Goal: Find specific page/section: Find specific page/section

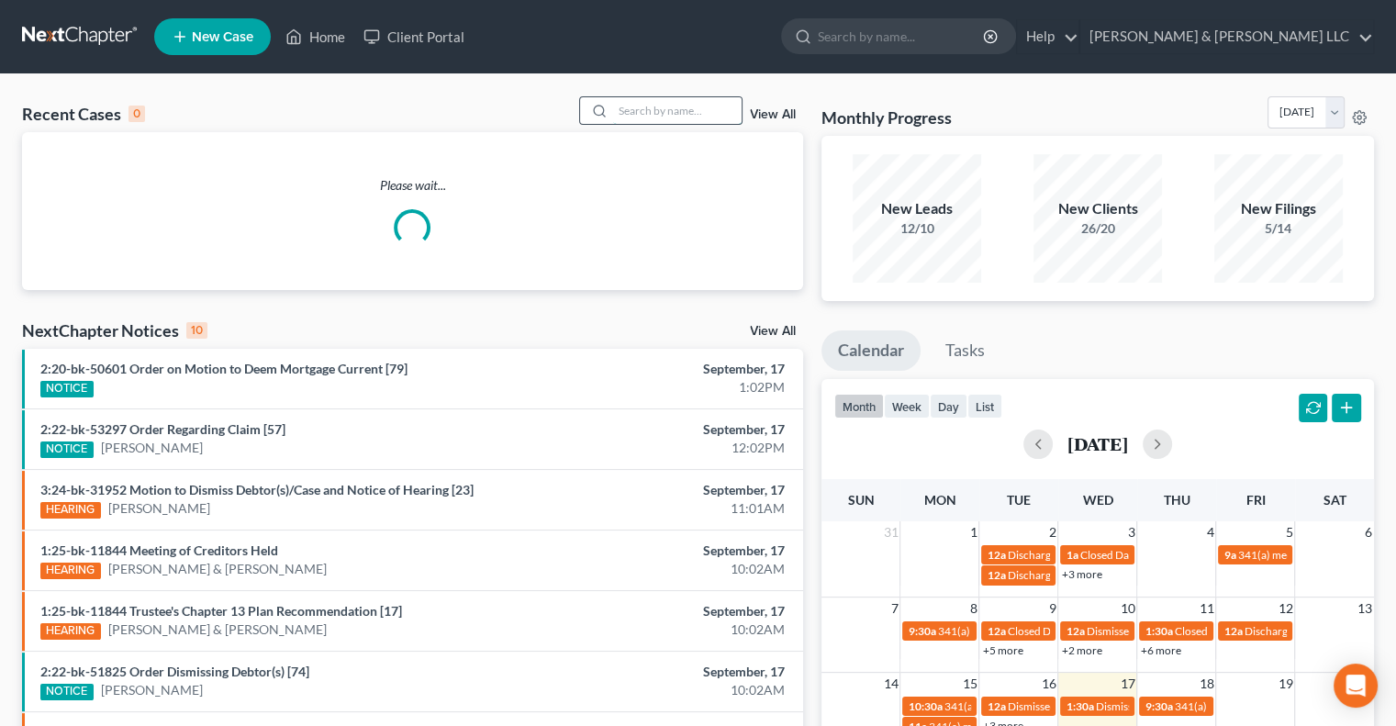
click at [643, 111] on input "search" at bounding box center [677, 110] width 128 height 27
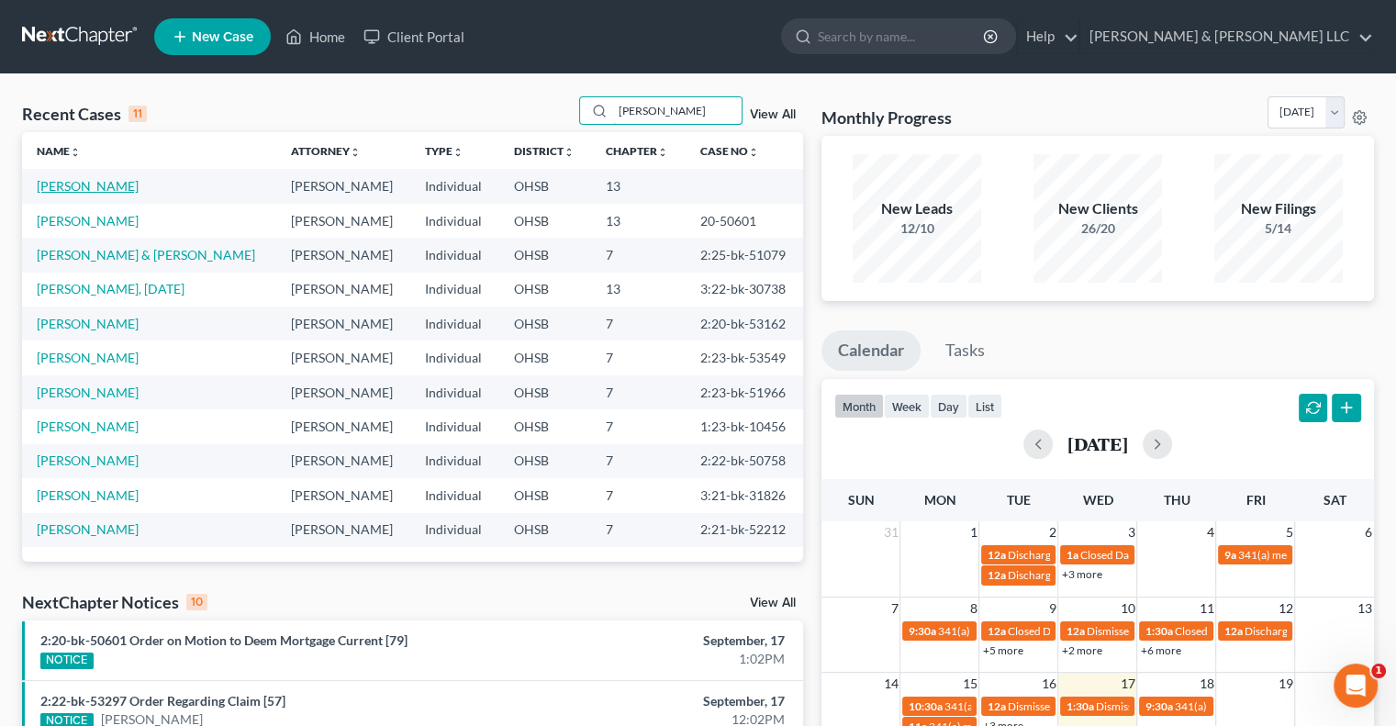
type input "[PERSON_NAME]"
click at [136, 190] on link "[PERSON_NAME]" at bounding box center [88, 186] width 102 height 16
select select "0"
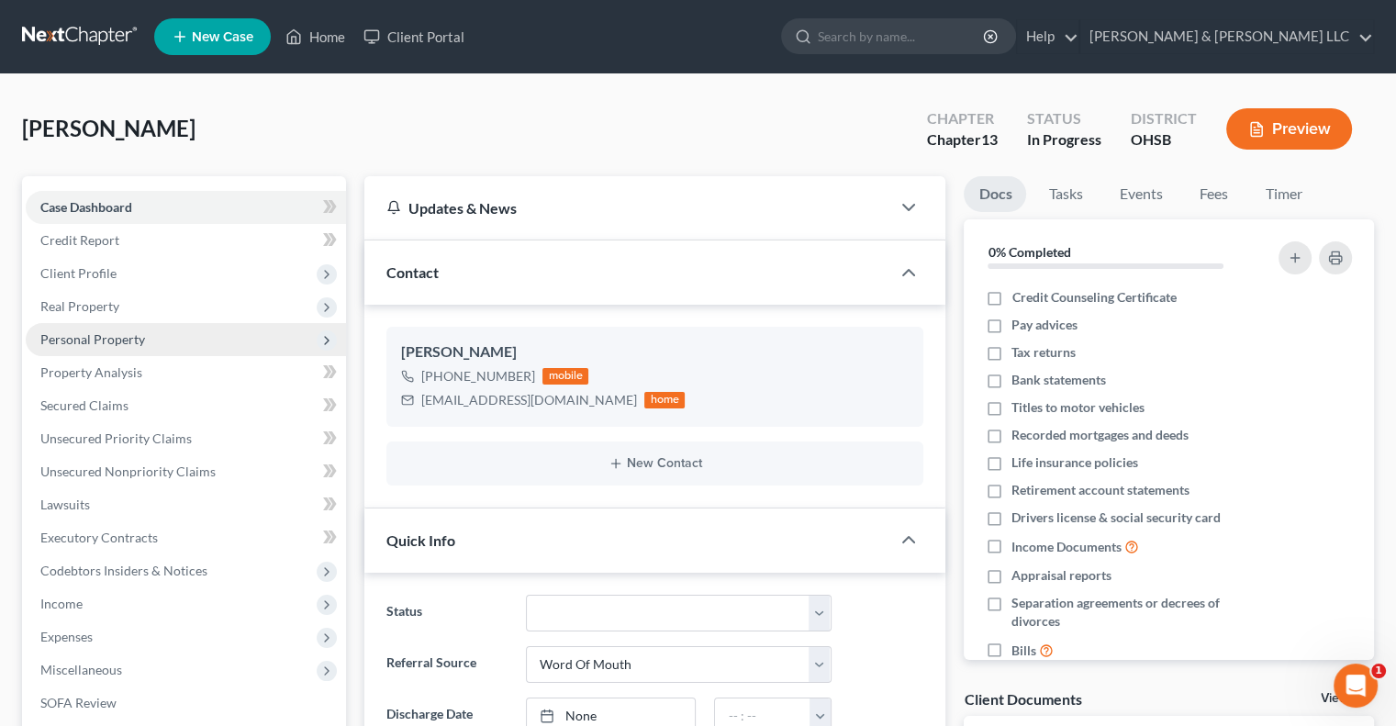
click at [122, 338] on span "Personal Property" at bounding box center [92, 339] width 105 height 16
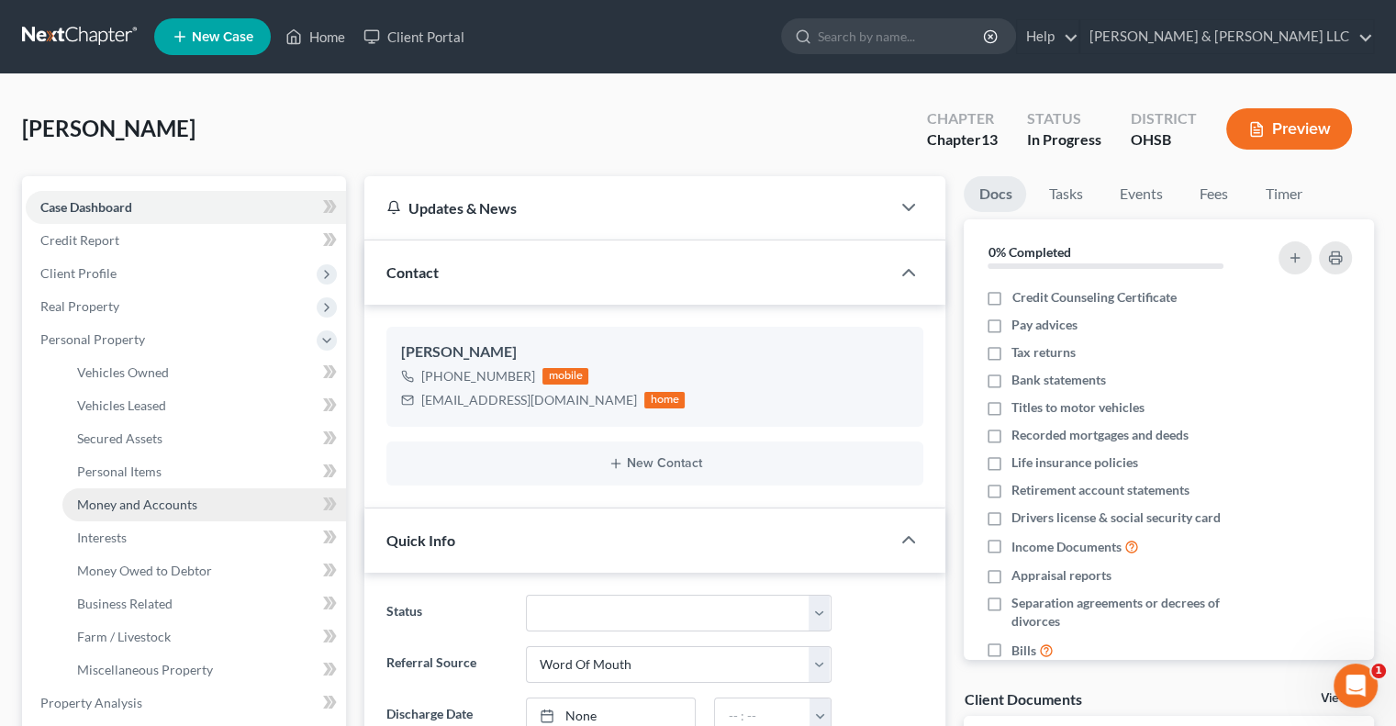
click at [166, 493] on link "Money and Accounts" at bounding box center [204, 504] width 284 height 33
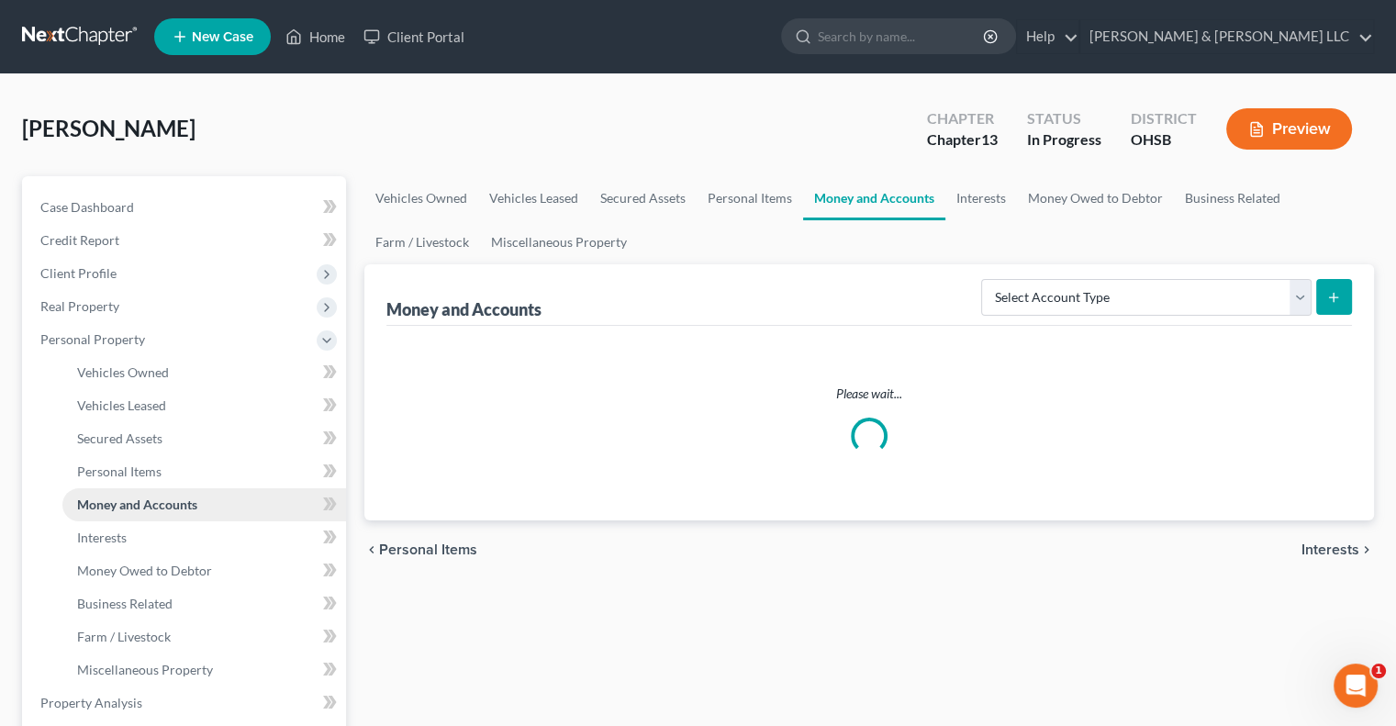
click at [166, 493] on link "Money and Accounts" at bounding box center [204, 504] width 284 height 33
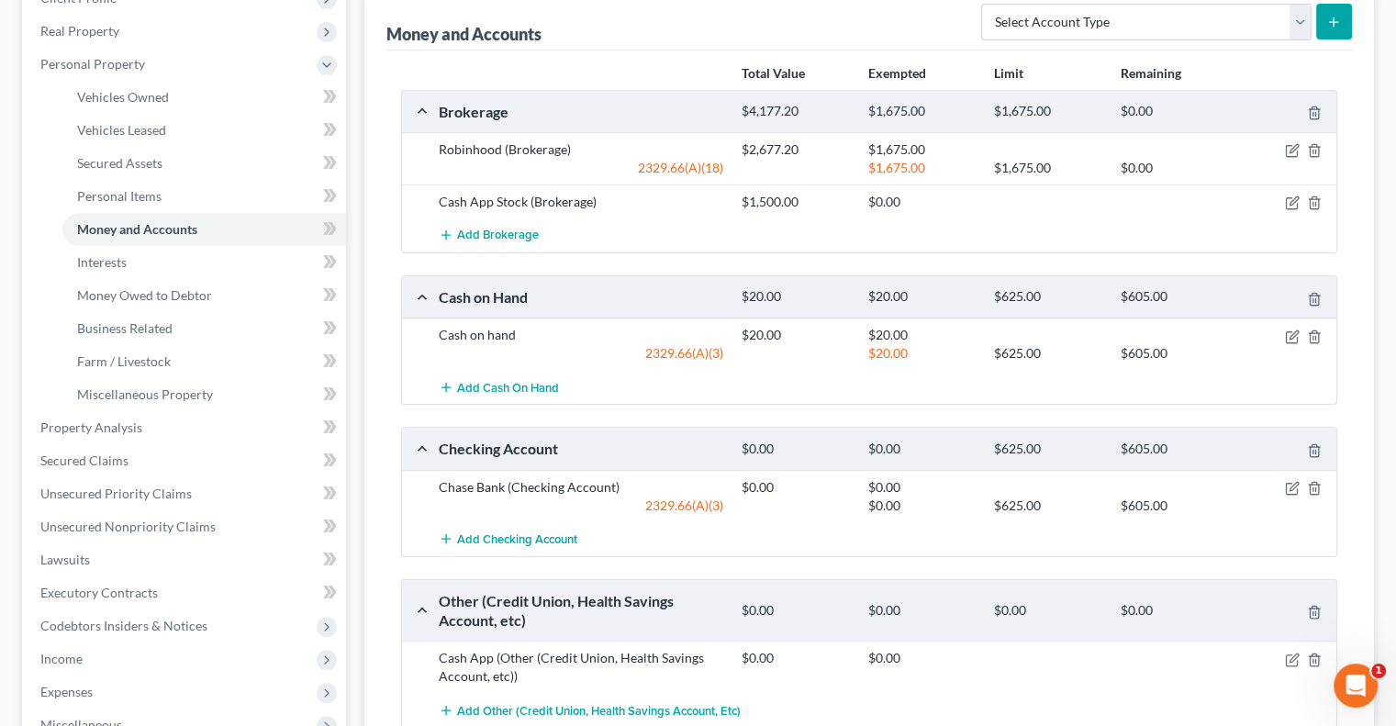
scroll to position [152, 0]
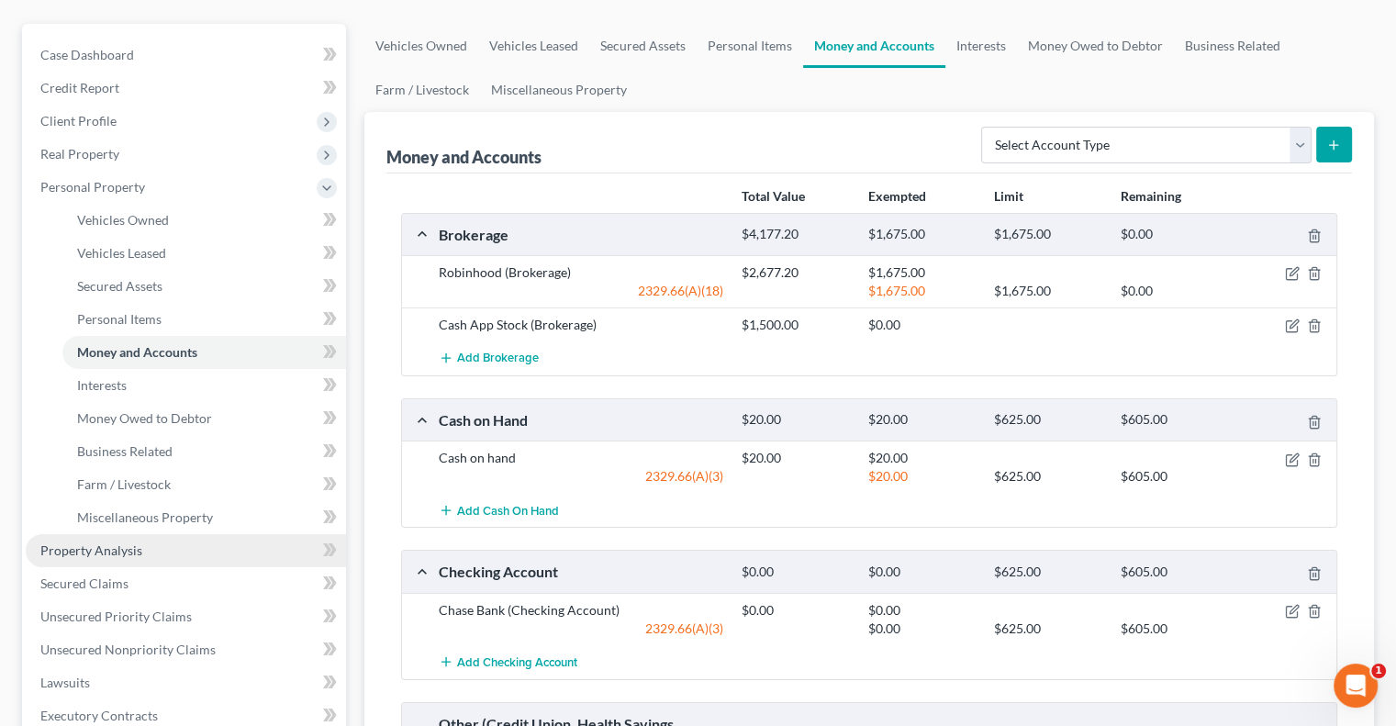
click at [111, 550] on span "Property Analysis" at bounding box center [91, 550] width 102 height 16
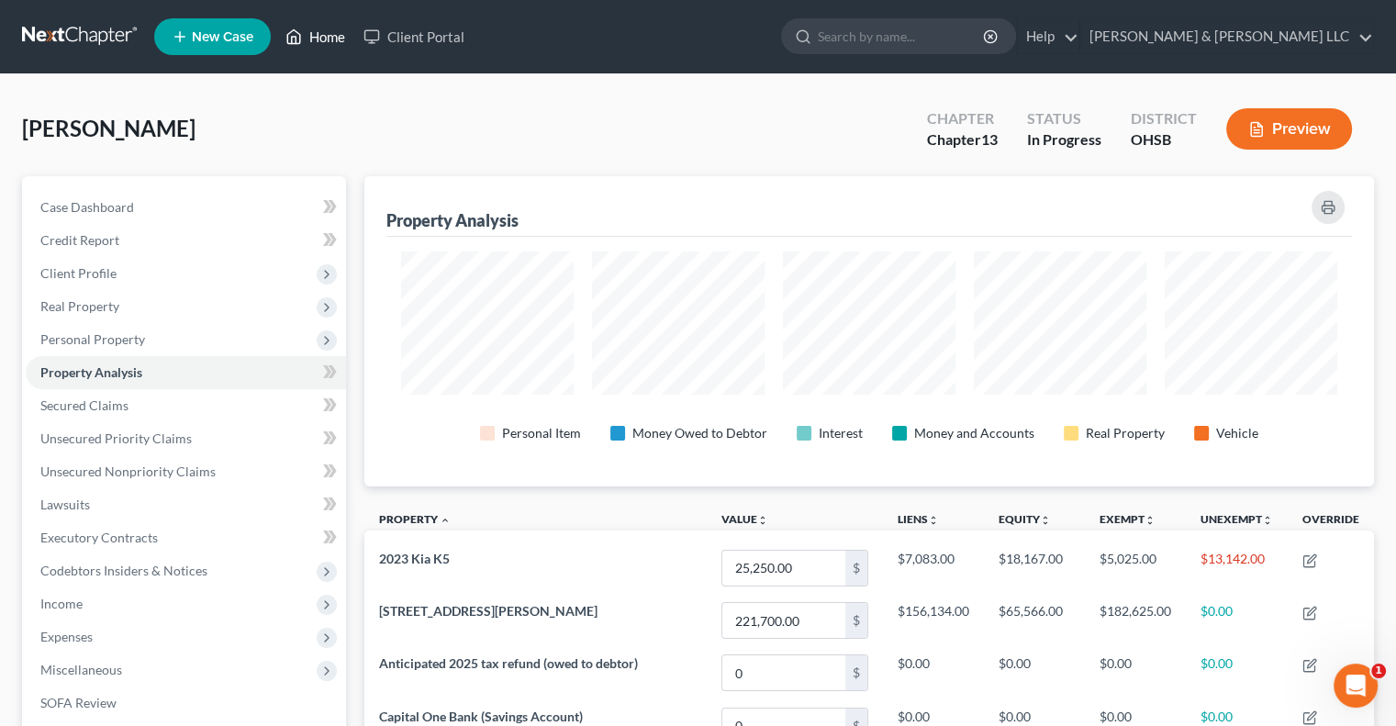
click at [323, 43] on link "Home" at bounding box center [315, 36] width 78 height 33
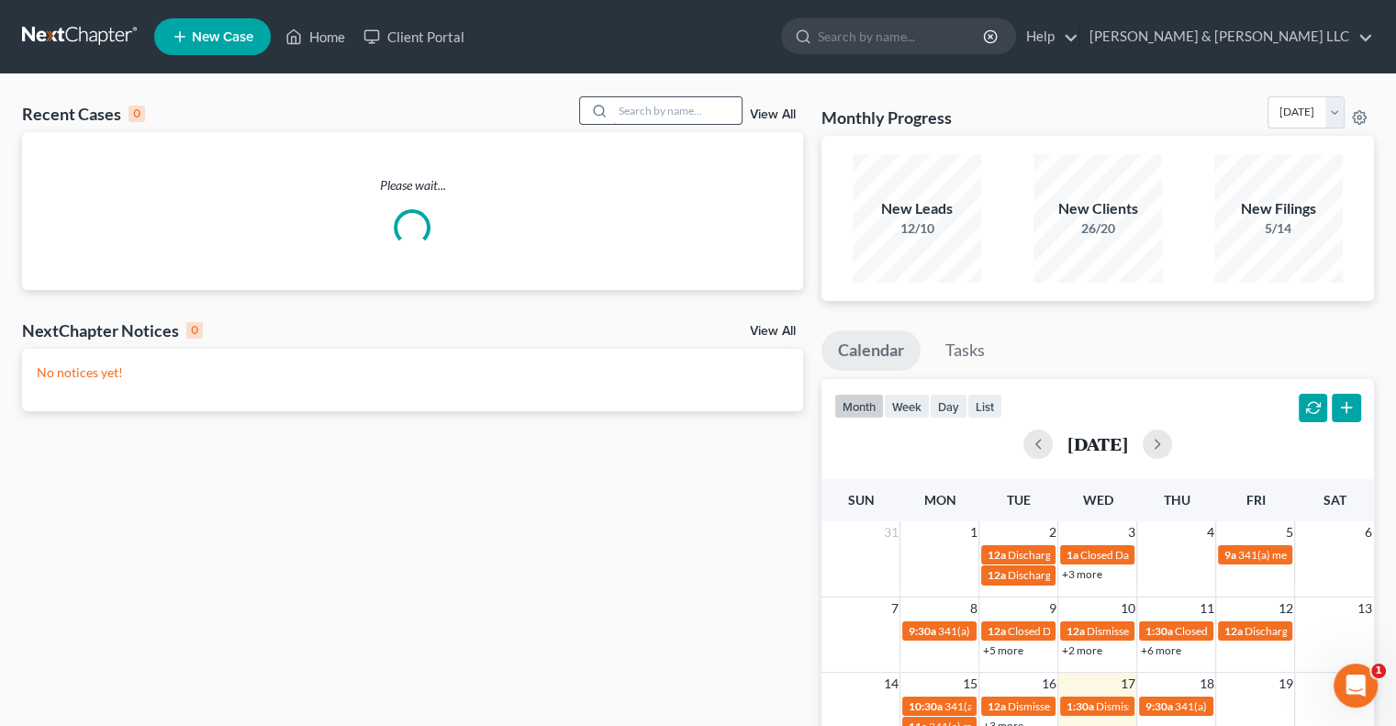
click at [688, 114] on input "search" at bounding box center [677, 110] width 128 height 27
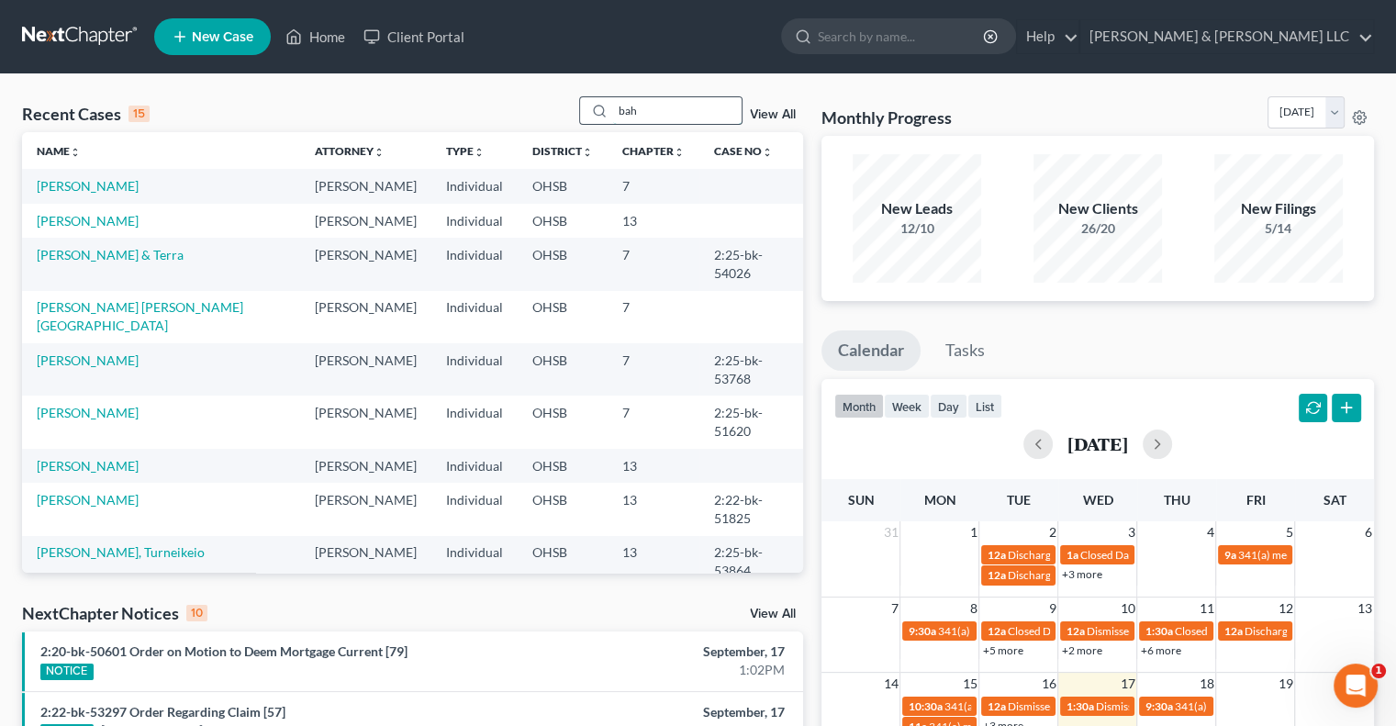
type input "bah"
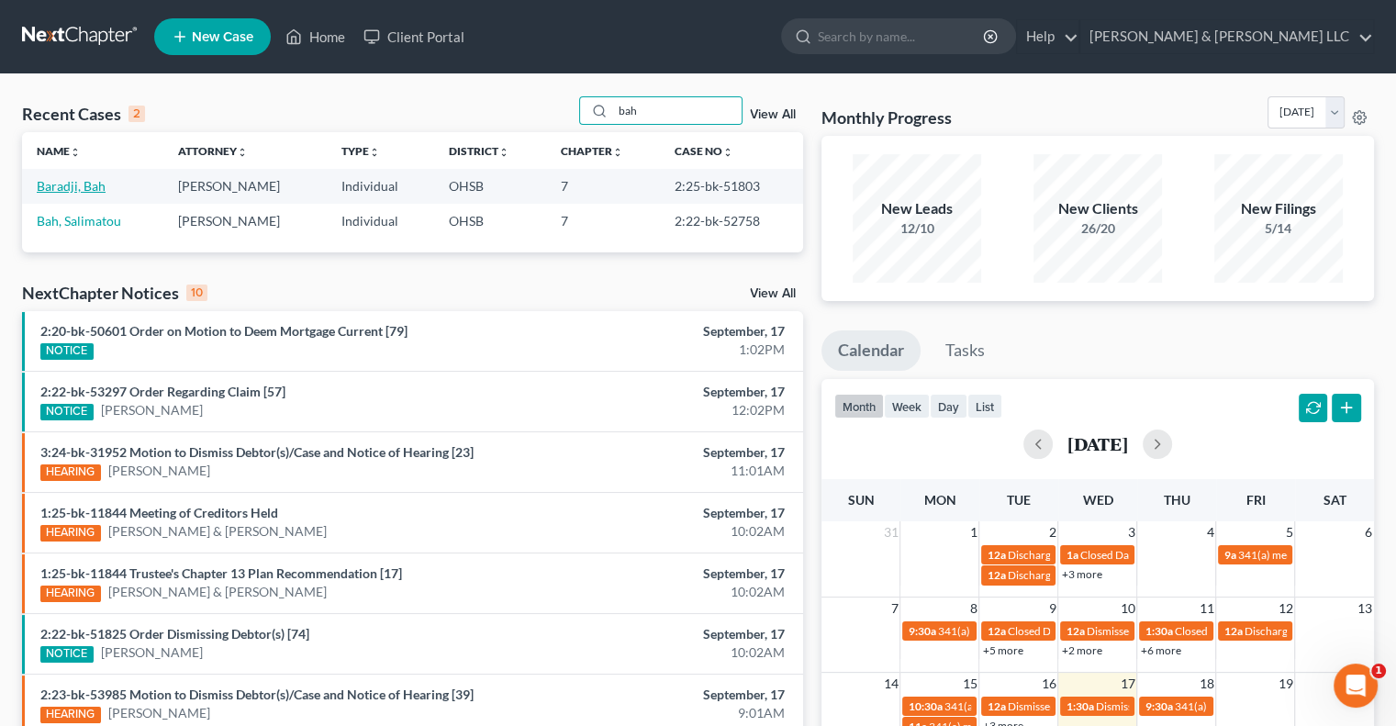
click at [95, 186] on link "Baradji, Bah" at bounding box center [71, 186] width 69 height 16
select select "1"
select select "6"
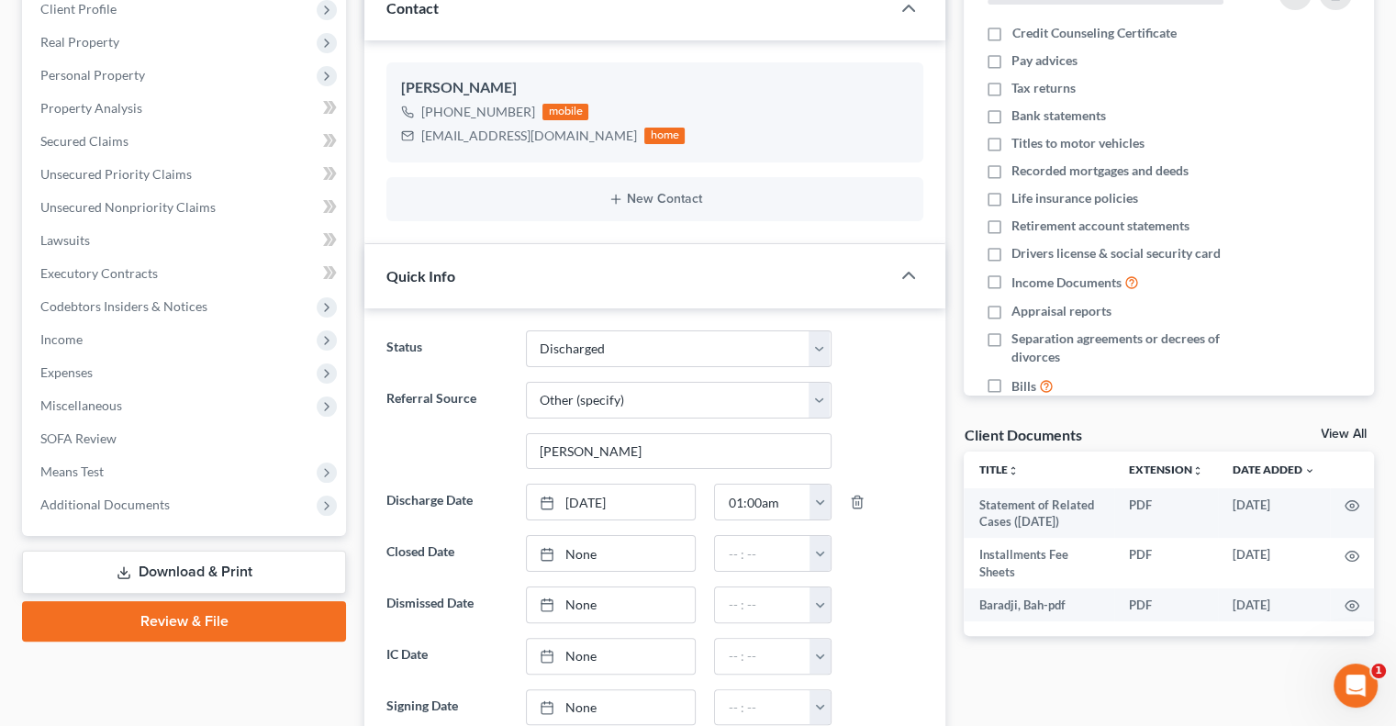
scroll to position [367, 0]
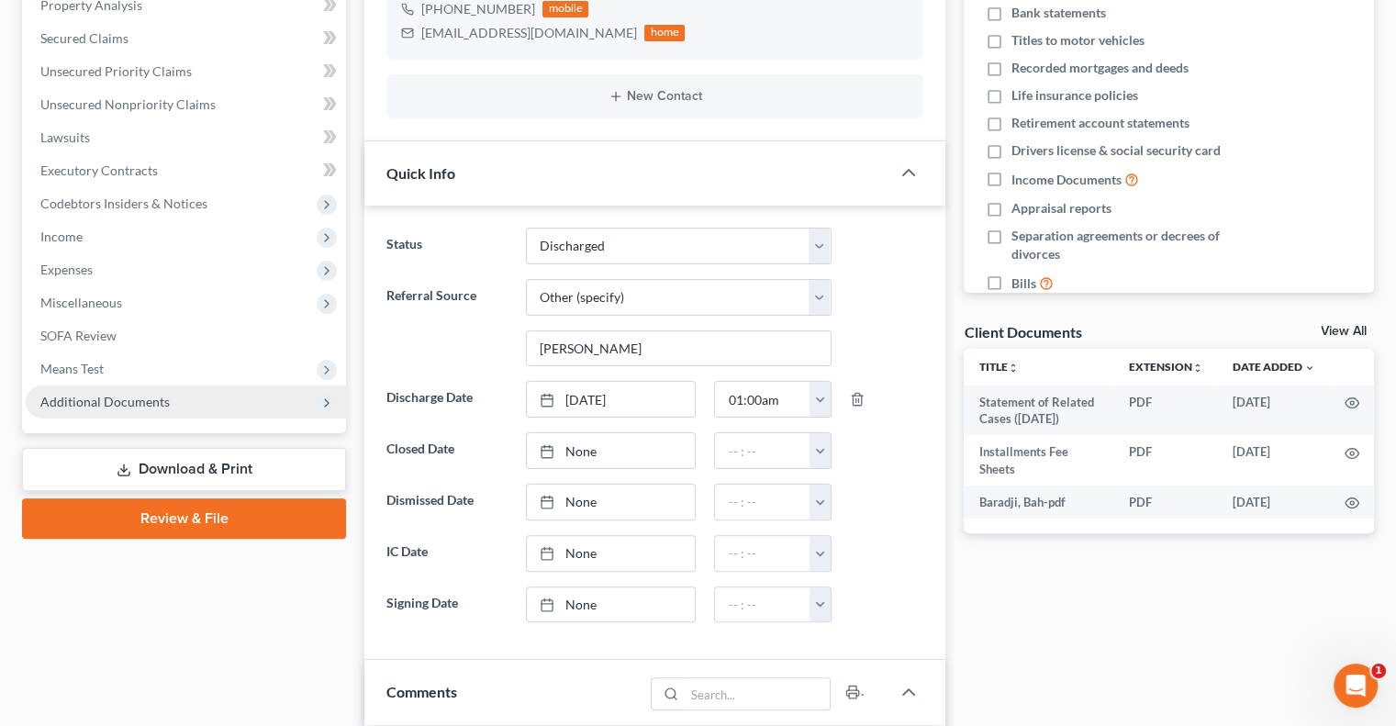
click at [123, 410] on span "Additional Documents" at bounding box center [186, 401] width 320 height 33
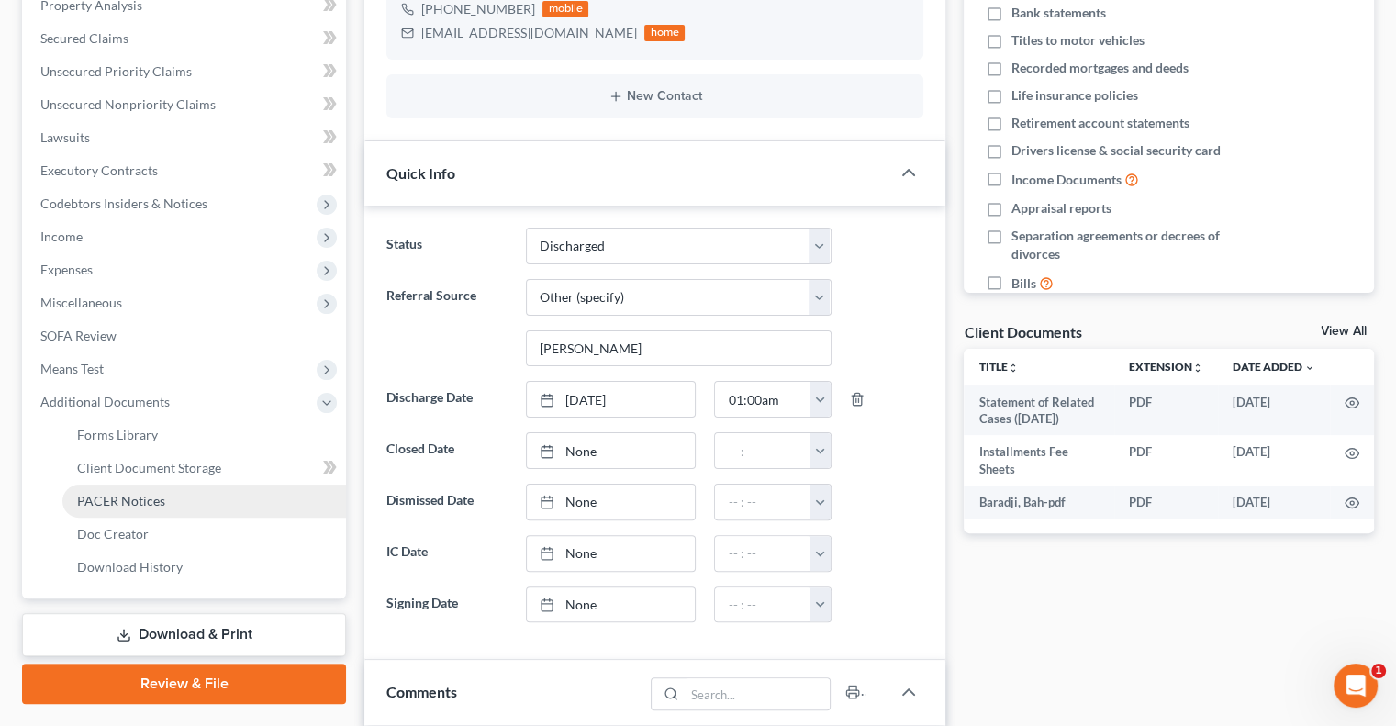
click at [139, 501] on span "PACER Notices" at bounding box center [121, 501] width 88 height 16
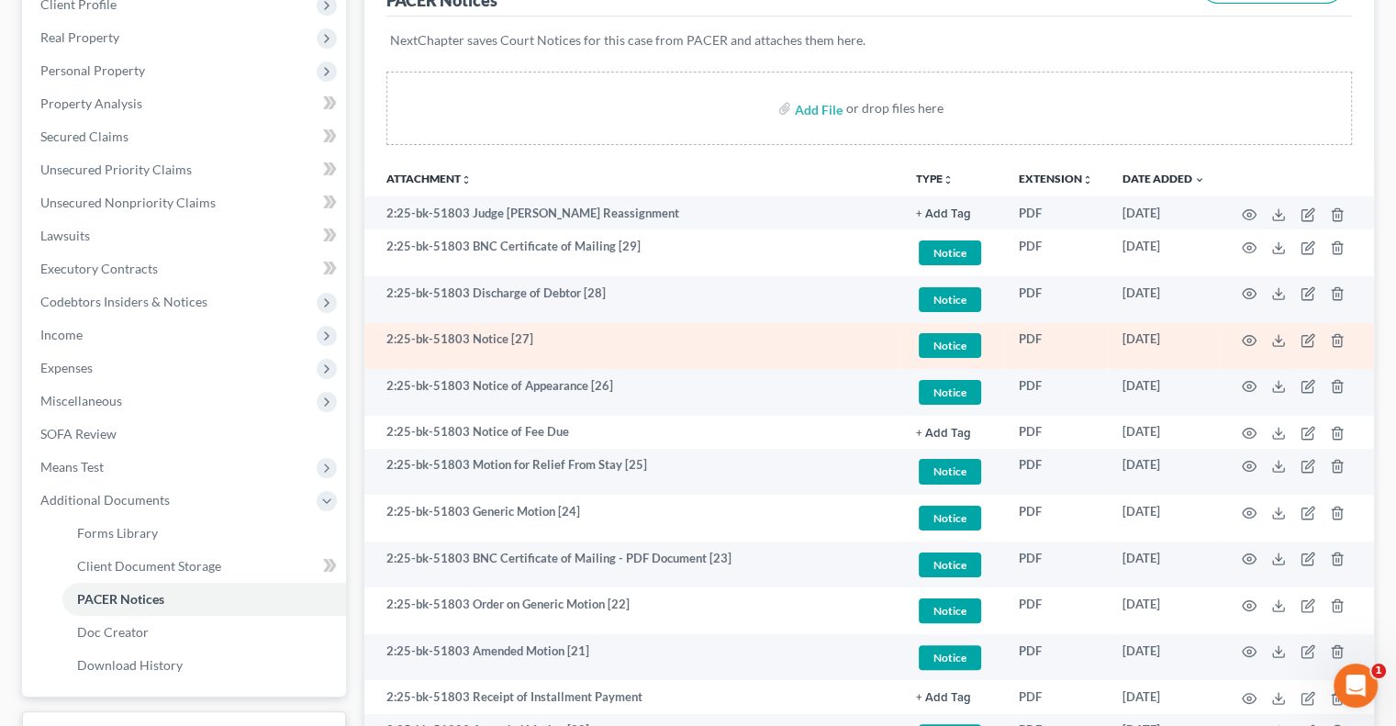
scroll to position [275, 0]
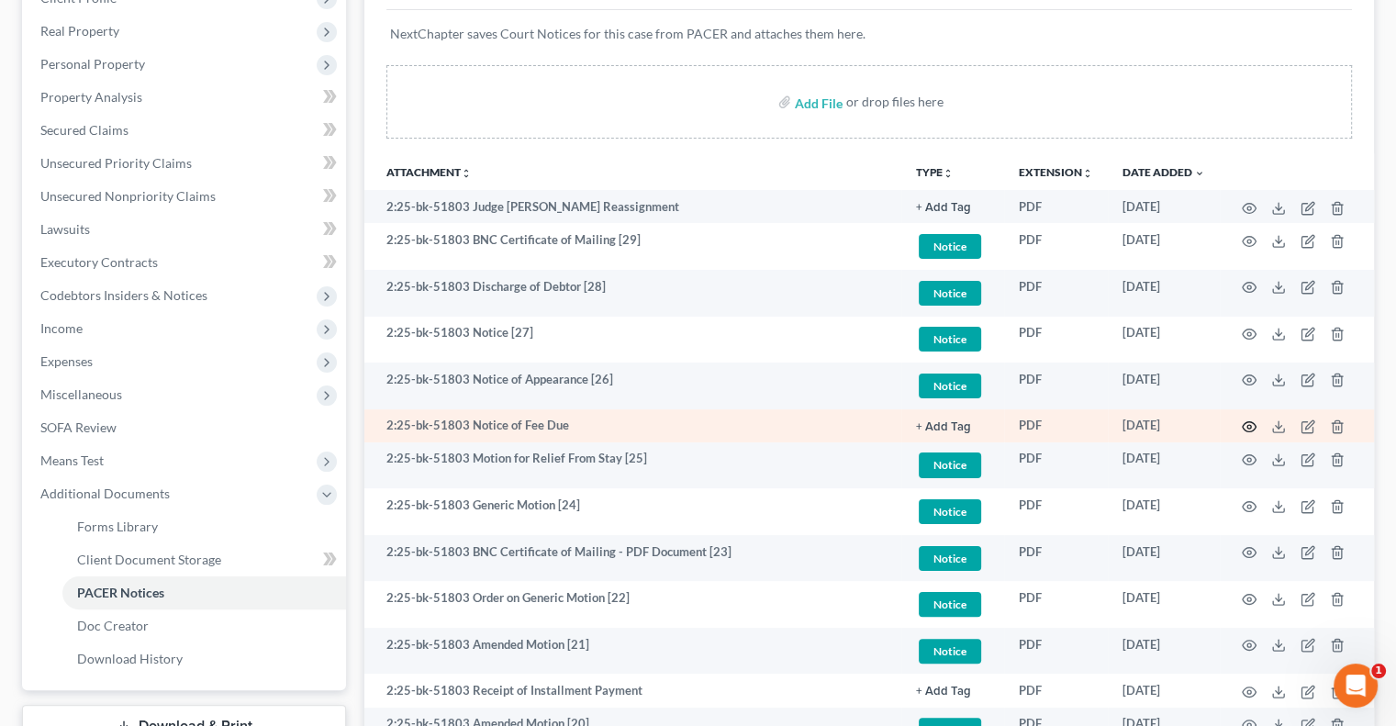
click at [1250, 429] on icon "button" at bounding box center [1249, 426] width 15 height 15
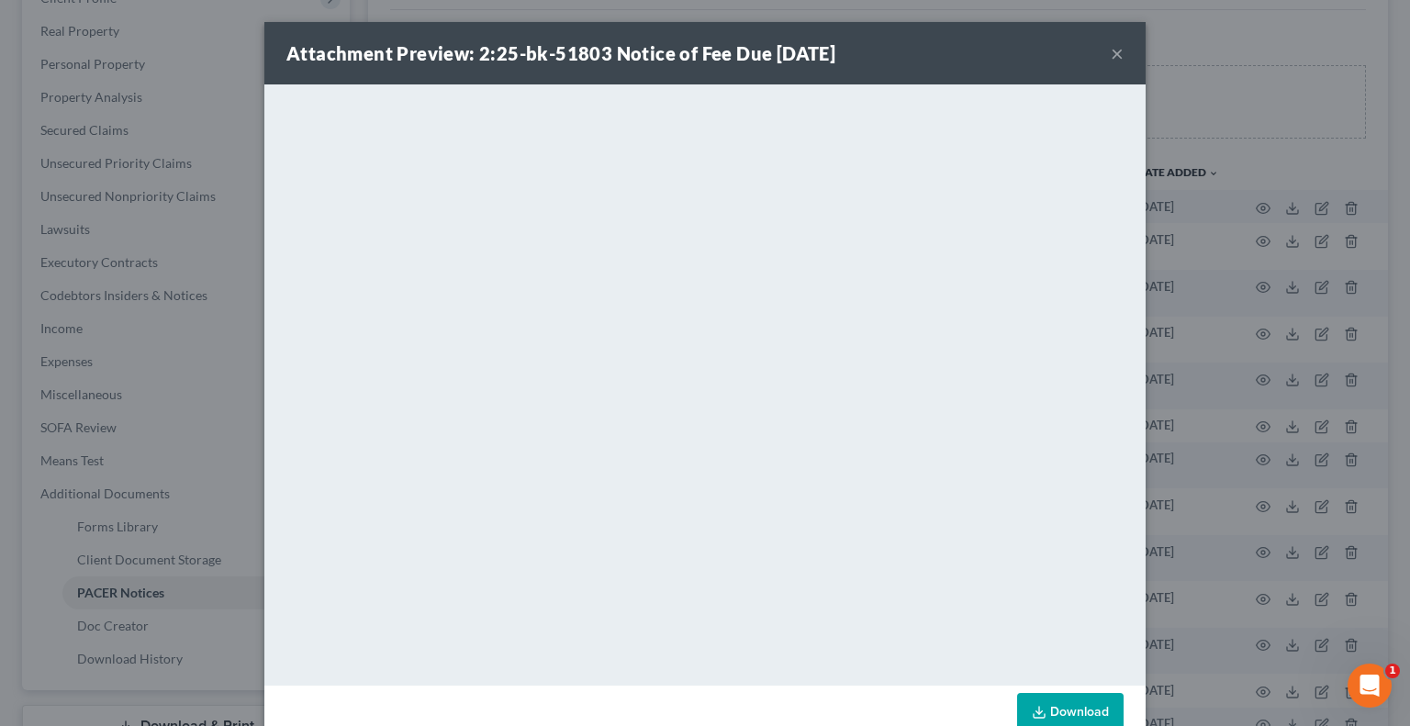
click at [1110, 54] on button "×" at bounding box center [1116, 53] width 13 height 22
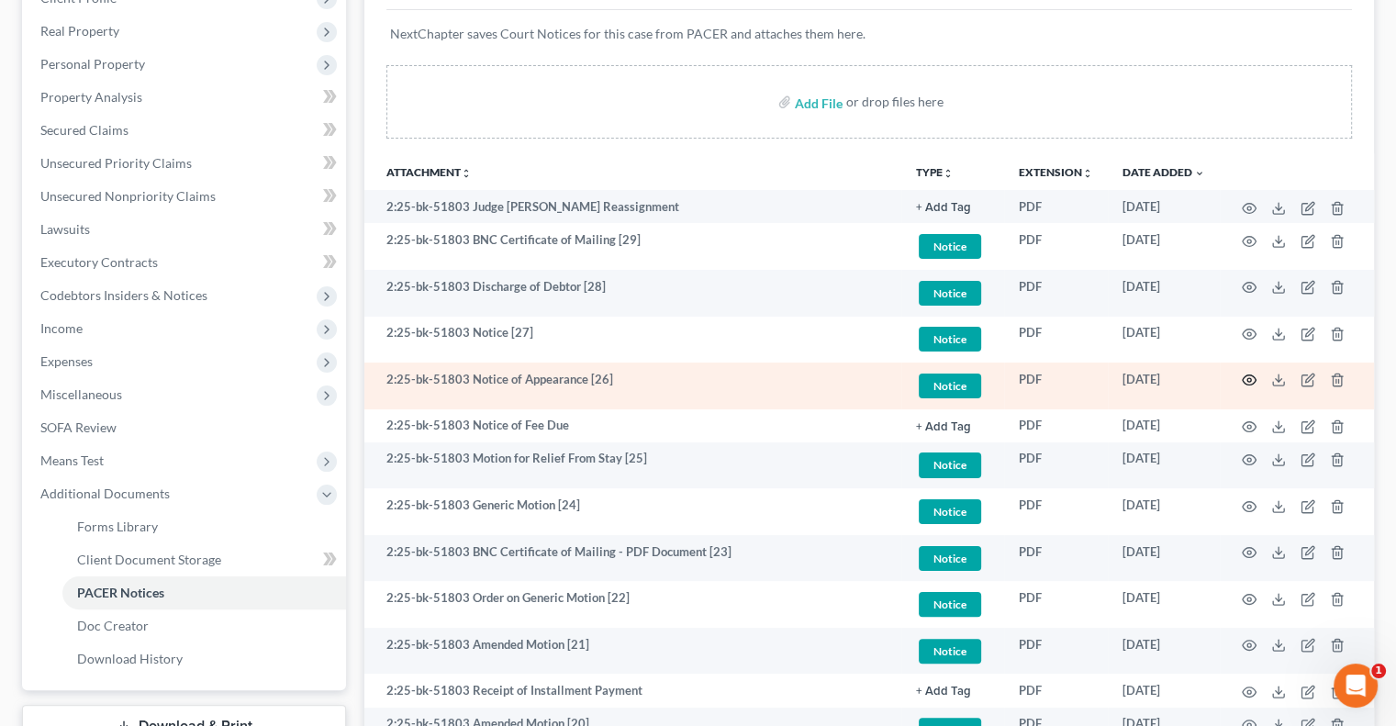
click at [1248, 378] on circle "button" at bounding box center [1249, 380] width 4 height 4
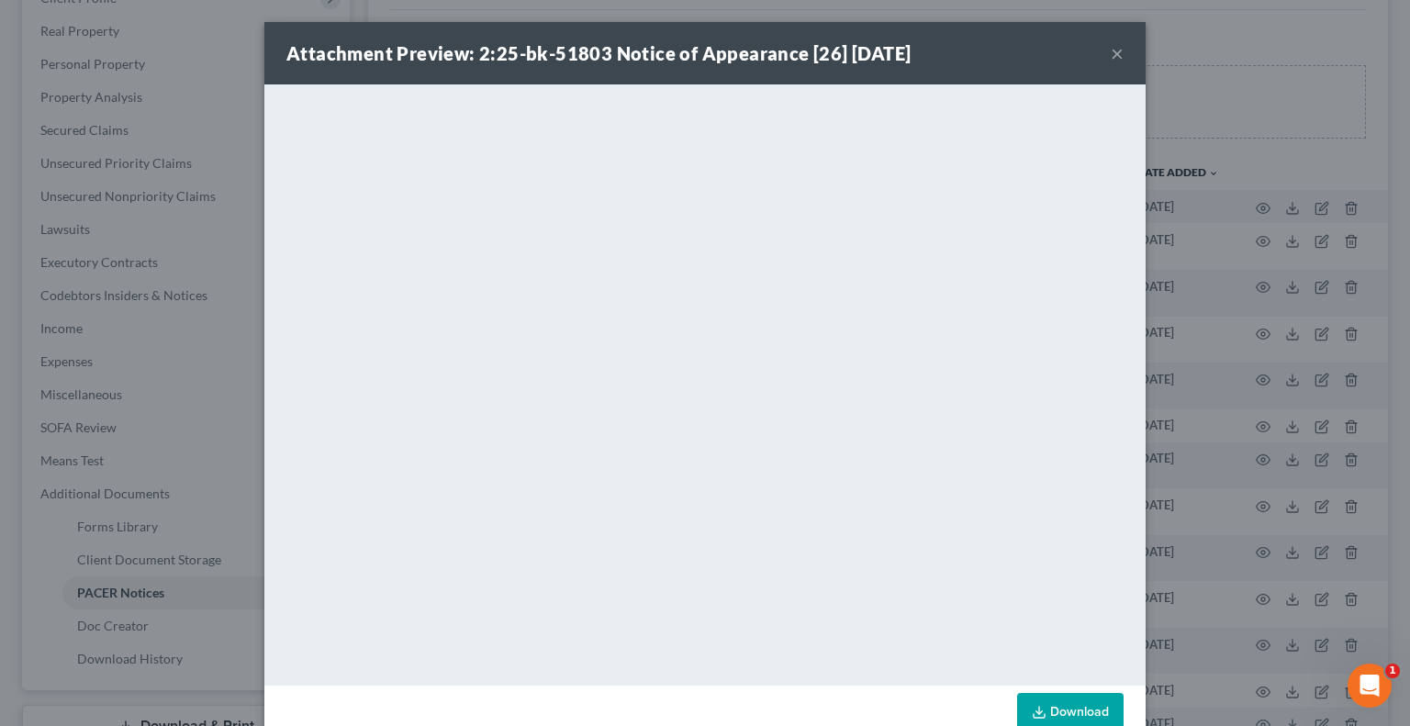
click at [1110, 61] on button "×" at bounding box center [1116, 53] width 13 height 22
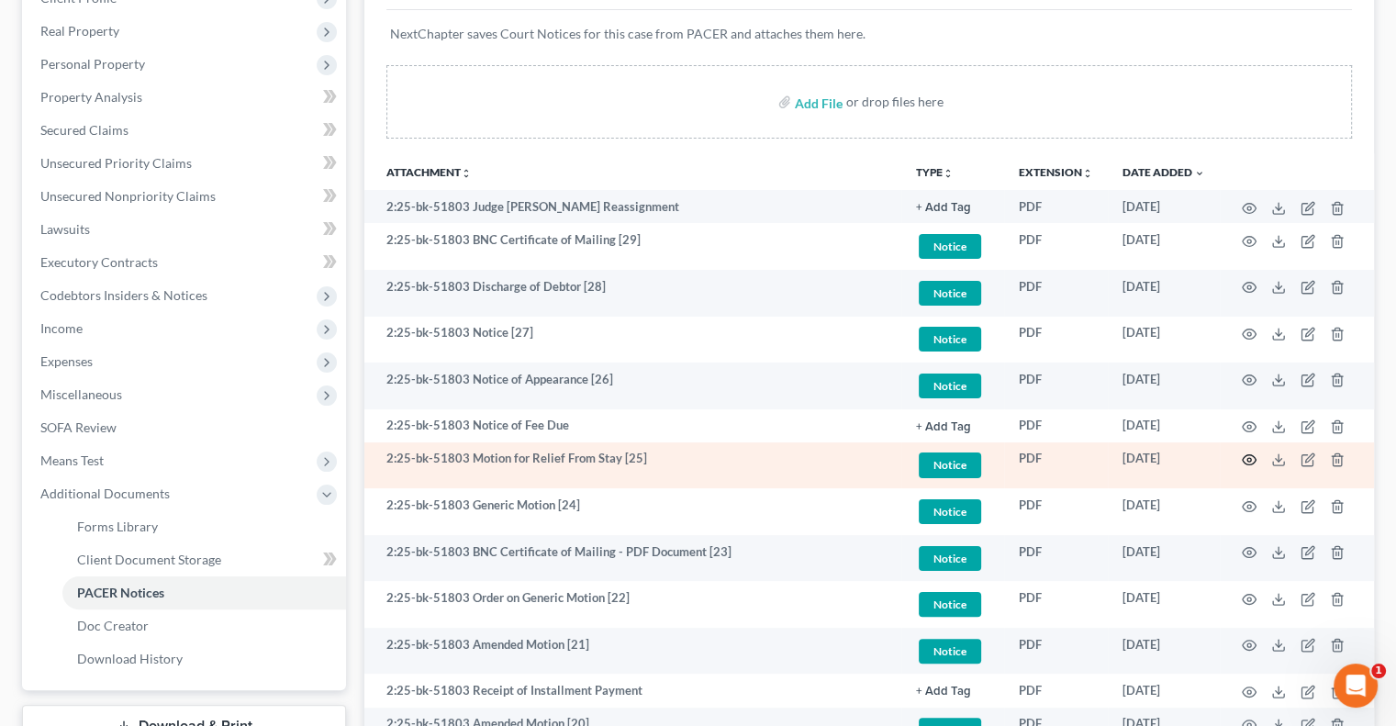
click at [1246, 455] on icon "button" at bounding box center [1250, 460] width 14 height 10
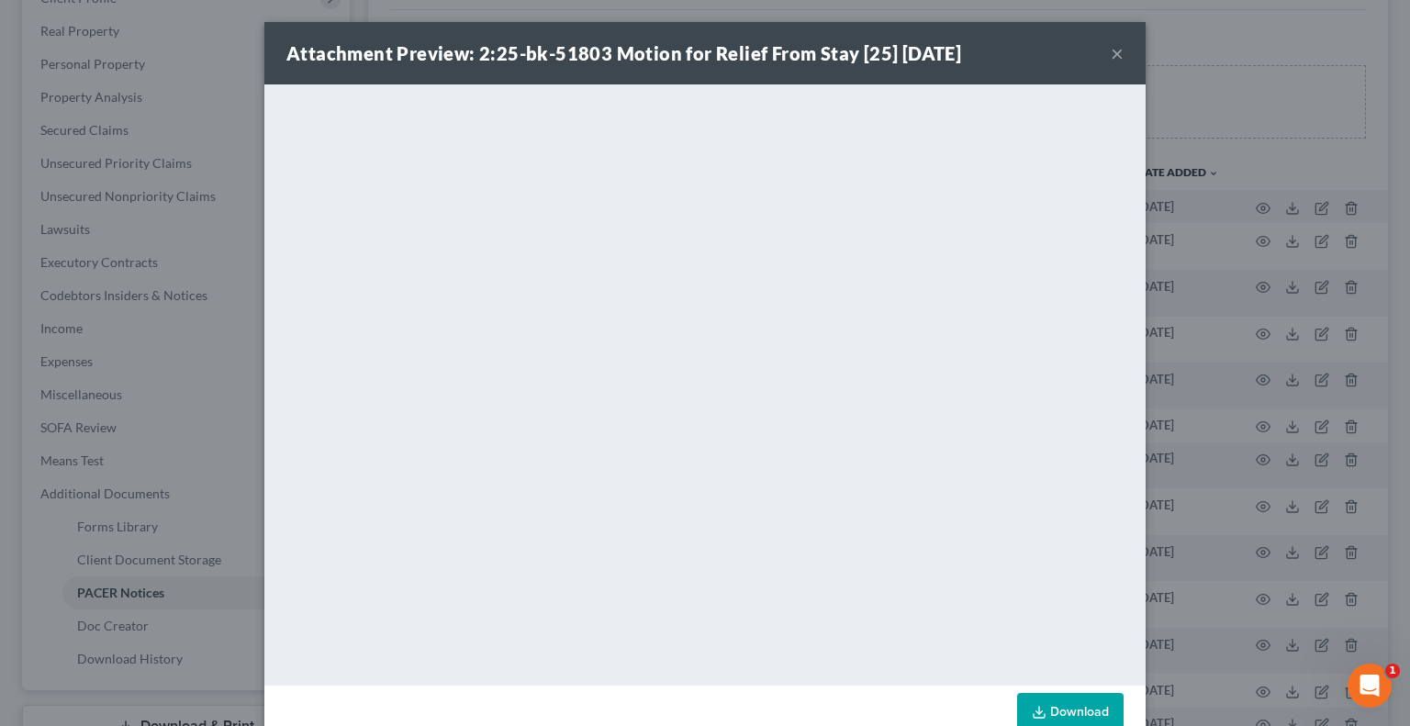
click at [1112, 58] on button "×" at bounding box center [1116, 53] width 13 height 22
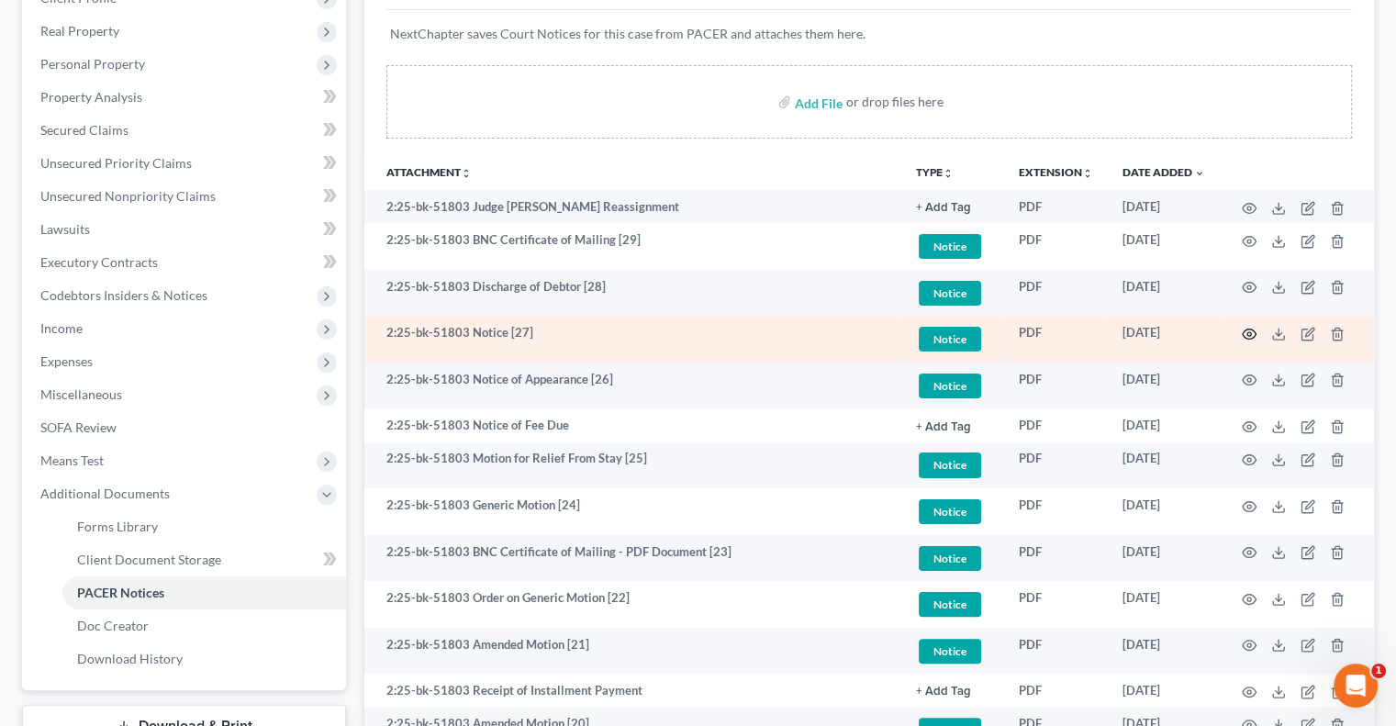
click at [1253, 331] on icon "button" at bounding box center [1249, 334] width 15 height 15
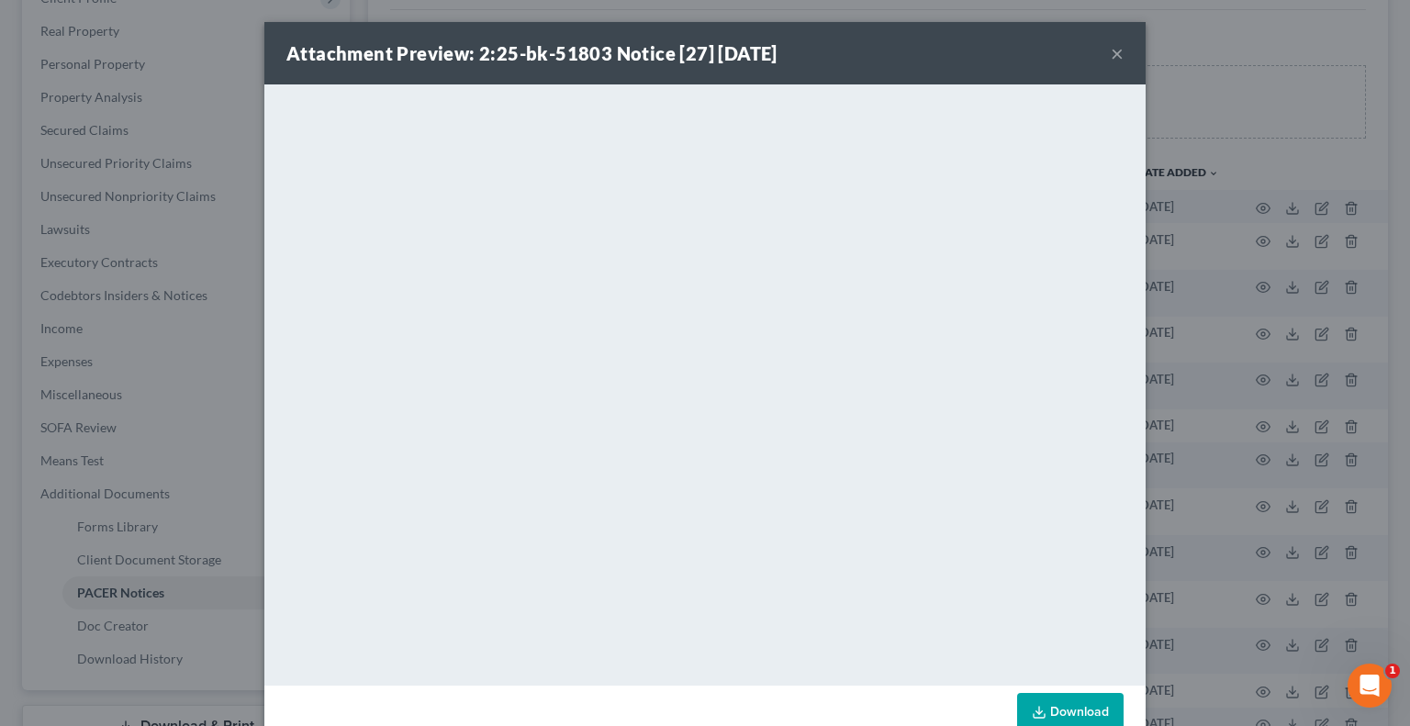
click at [1110, 52] on button "×" at bounding box center [1116, 53] width 13 height 22
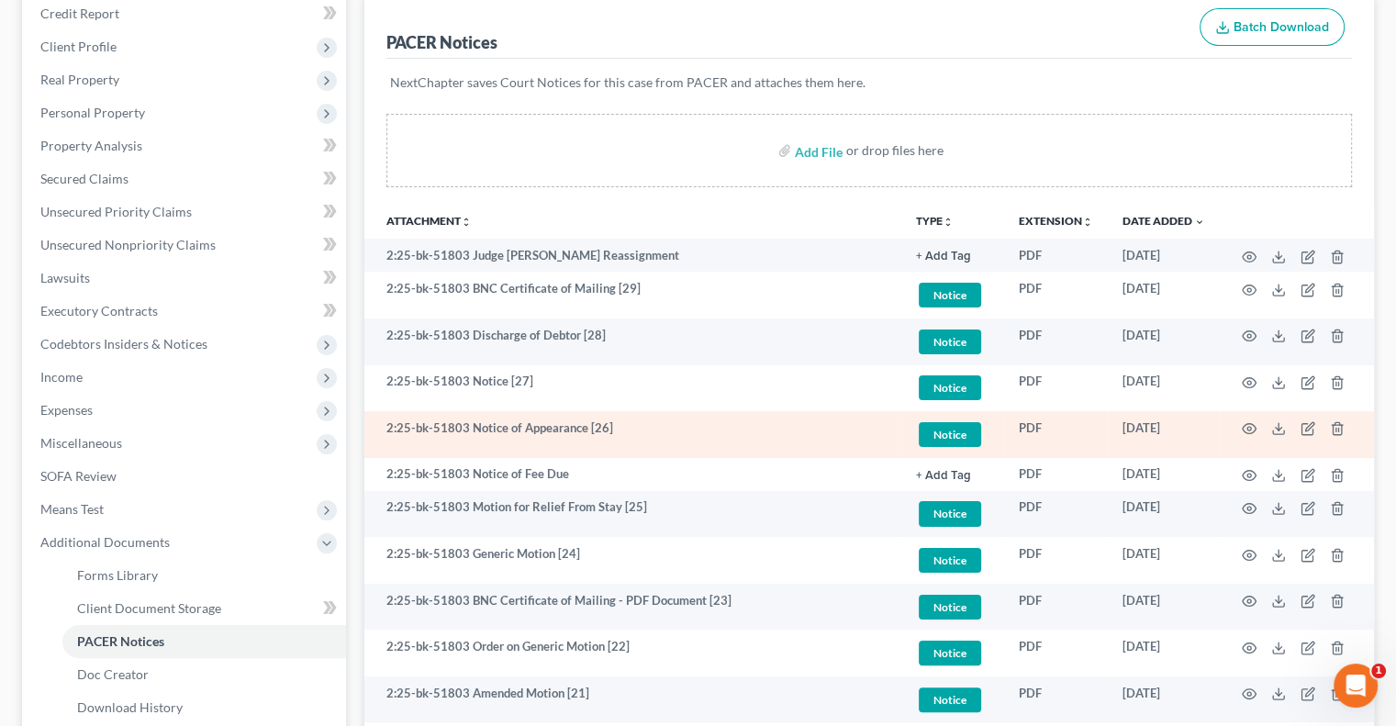
scroll to position [184, 0]
